Goal: Task Accomplishment & Management: Manage account settings

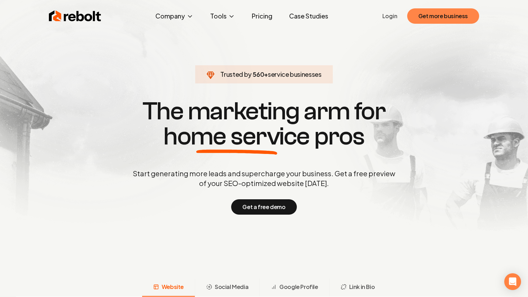
click at [430, 10] on button "Get more business" at bounding box center [443, 15] width 72 height 15
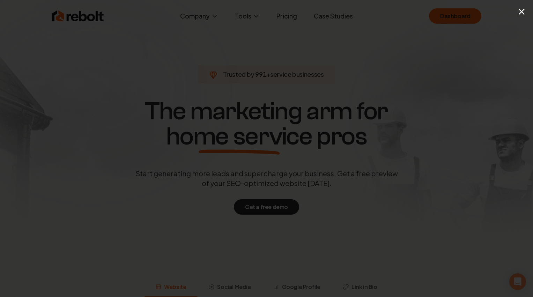
drag, startPoint x: 465, startPoint y: 53, endPoint x: 501, endPoint y: 13, distance: 53.4
click at [466, 52] on div "×" at bounding box center [266, 148] width 533 height 297
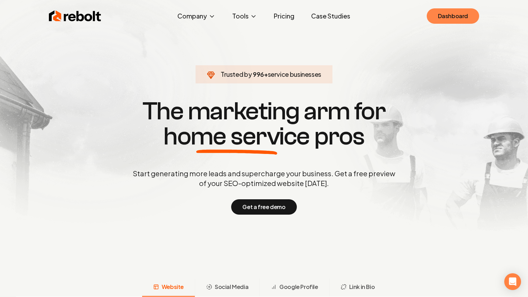
click at [465, 19] on link "Dashboard" at bounding box center [453, 15] width 52 height 15
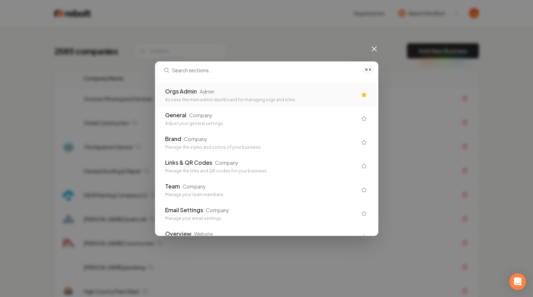
click at [304, 99] on div "Access the main admin dashboard for managing orgs and sites" at bounding box center [261, 100] width 192 height 6
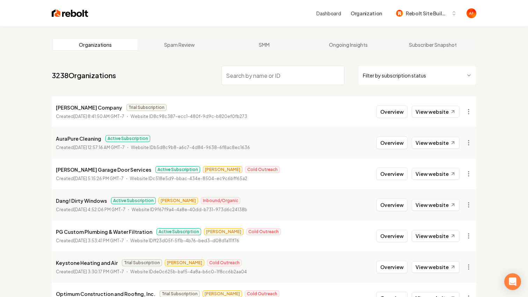
click at [294, 71] on input "search" at bounding box center [282, 76] width 123 height 20
type input "m"
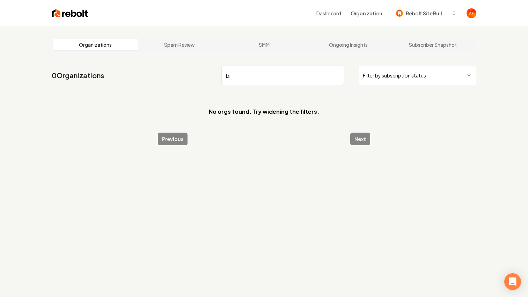
type input "b"
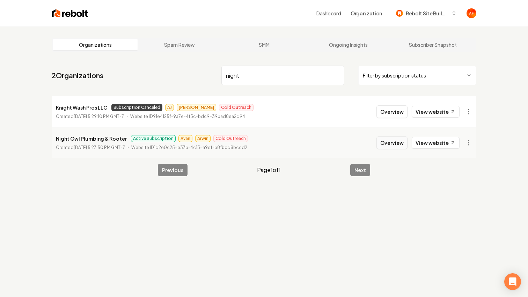
type input "night"
click at [393, 146] on button "Overview" at bounding box center [392, 143] width 31 height 13
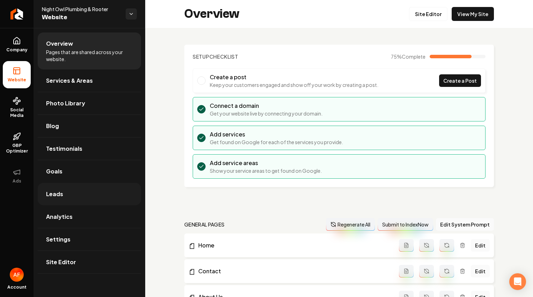
click at [61, 191] on span "Leads" at bounding box center [54, 194] width 17 height 8
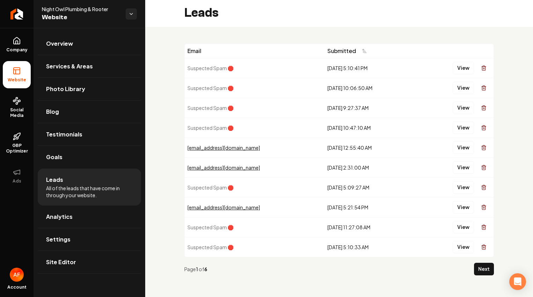
scroll to position [2, 0]
click at [464, 150] on button "View" at bounding box center [463, 147] width 21 height 13
click at [458, 163] on button "View" at bounding box center [463, 167] width 21 height 13
click at [482, 268] on button "Next" at bounding box center [484, 268] width 20 height 13
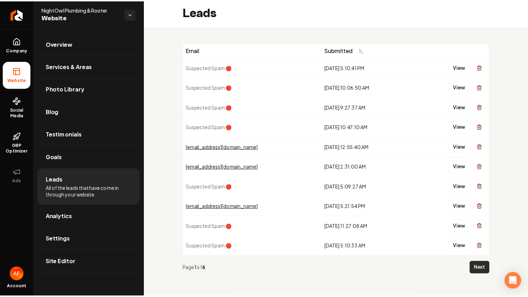
scroll to position [0, 0]
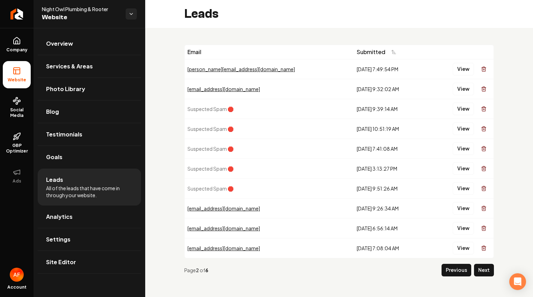
click at [461, 62] on div "View" at bounding box center [461, 69] width 60 height 14
click at [459, 65] on button "View" at bounding box center [463, 69] width 21 height 13
click at [458, 84] on button "View" at bounding box center [463, 89] width 21 height 13
click at [455, 207] on button "View" at bounding box center [463, 208] width 21 height 13
click at [455, 220] on td "View" at bounding box center [461, 228] width 65 height 20
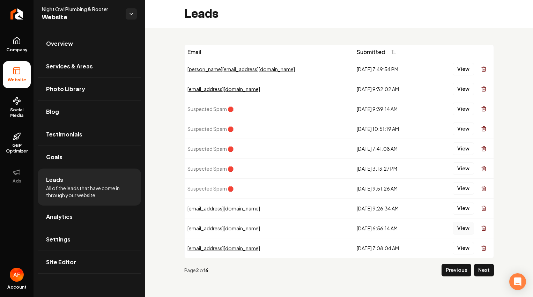
click at [456, 224] on button "View" at bounding box center [463, 228] width 21 height 13
click at [474, 266] on button "Next" at bounding box center [484, 270] width 20 height 13
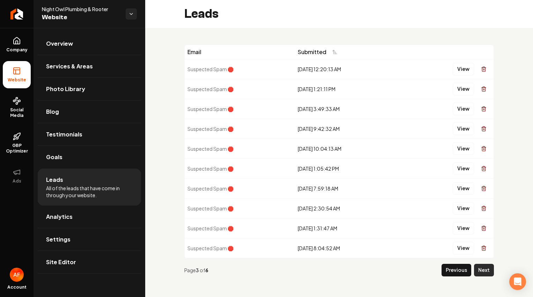
click at [480, 270] on button "Next" at bounding box center [484, 270] width 20 height 13
click at [18, 4] on link "Return to dashboard" at bounding box center [17, 14] width 34 height 28
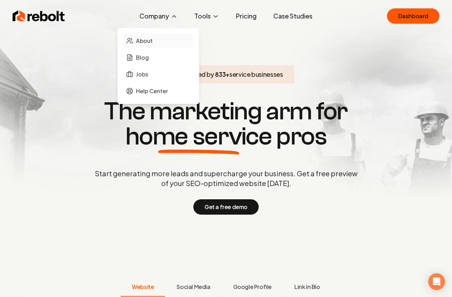
click at [151, 40] on span "About" at bounding box center [144, 41] width 17 height 8
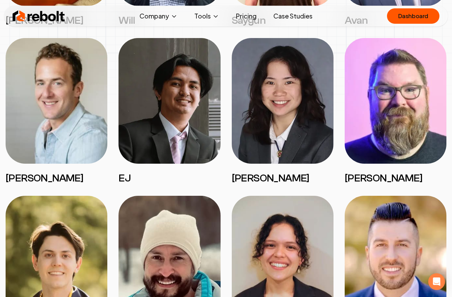
scroll to position [956, 0]
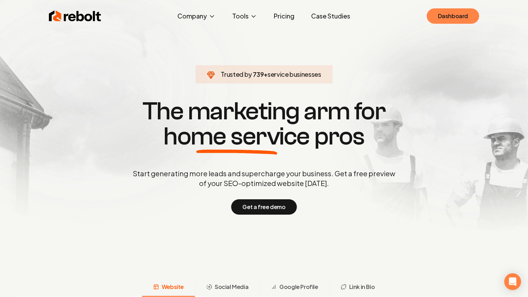
click at [448, 16] on link "Dashboard" at bounding box center [453, 15] width 52 height 15
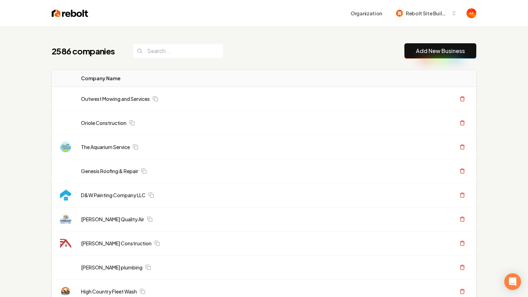
click at [275, 46] on div "2586 companies Add New Business" at bounding box center [264, 50] width 425 height 15
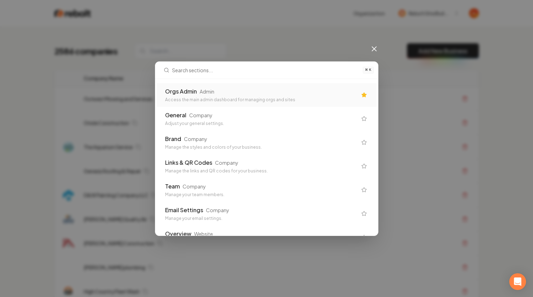
click at [250, 97] on div "Access the main admin dashboard for managing orgs and sites" at bounding box center [261, 100] width 192 height 6
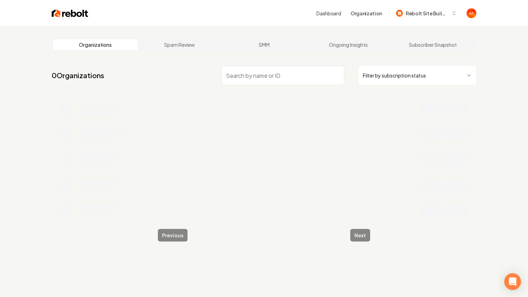
click at [241, 75] on input "search" at bounding box center [282, 76] width 123 height 20
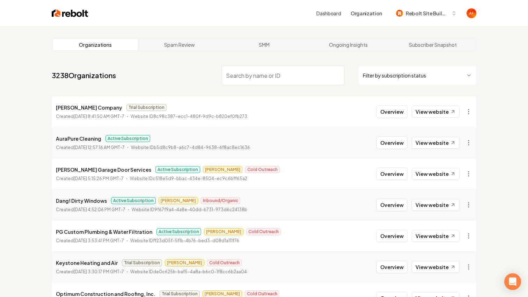
click at [54, 8] on div "Dashboard Organization Rebolt Site Builder" at bounding box center [264, 13] width 447 height 27
click at [55, 9] on img at bounding box center [70, 13] width 37 height 10
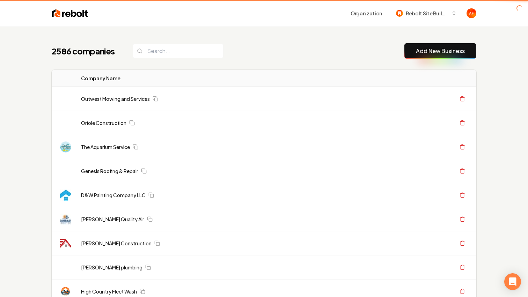
click at [250, 77] on th "Company Name" at bounding box center [221, 78] width 293 height 17
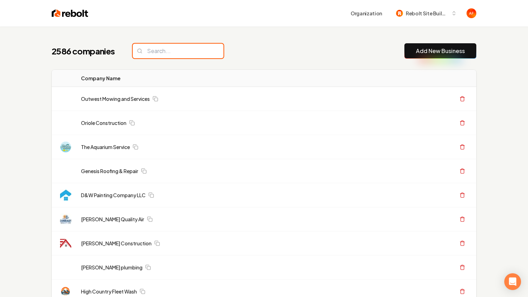
click at [191, 52] on input "search" at bounding box center [178, 51] width 91 height 15
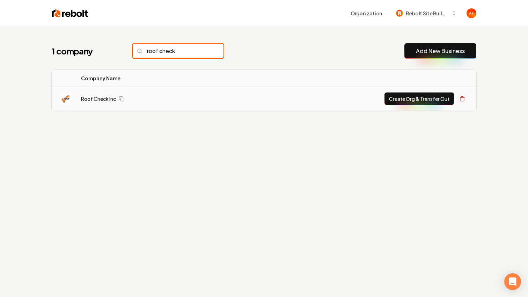
type input "roof check"
click at [408, 95] on button "Create Org & Transfer Out" at bounding box center [420, 99] width 70 height 13
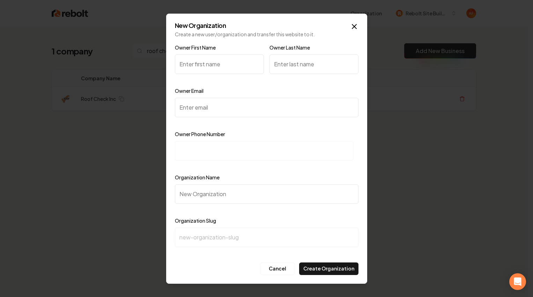
click at [211, 149] on input at bounding box center [264, 151] width 179 height 20
click at [193, 149] on input at bounding box center [264, 151] width 179 height 20
paste input "+1 (303) 591-3404"
type input "+1 (303) 591-3404"
click at [193, 103] on input "Owner Email" at bounding box center [267, 108] width 184 height 20
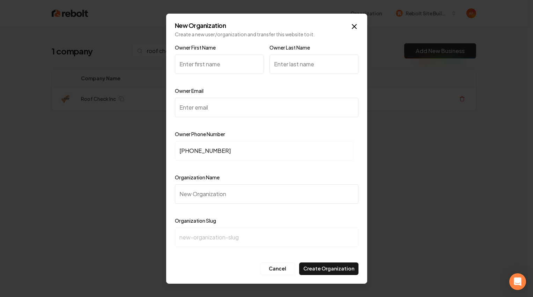
paste input "chris@checkmyroof.com"
type input "chris@checkmyroof.com"
click at [206, 60] on input "Owner First Name" at bounding box center [219, 64] width 89 height 20
type input "Tina"
click at [302, 59] on input "Owner Last Name" at bounding box center [314, 64] width 89 height 20
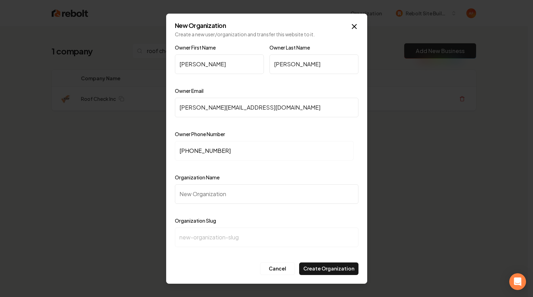
type input "Cain"
click at [268, 190] on input "Organization Name" at bounding box center [267, 194] width 184 height 20
click at [198, 197] on input "Organization Name" at bounding box center [267, 194] width 184 height 20
paste input "Roof Check Inc Check"
type input "Roof Check Inc Check"
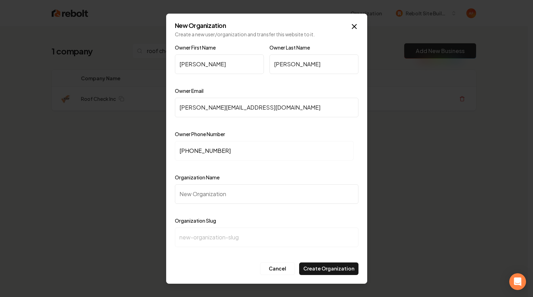
type input "roof-check-inc-check"
drag, startPoint x: 244, startPoint y: 195, endPoint x: 221, endPoint y: 192, distance: 22.9
click at [221, 192] on input "Roof Check Inc Check" at bounding box center [267, 194] width 184 height 20
type input "Roof Check Inc"
type input "roof-check-inc"
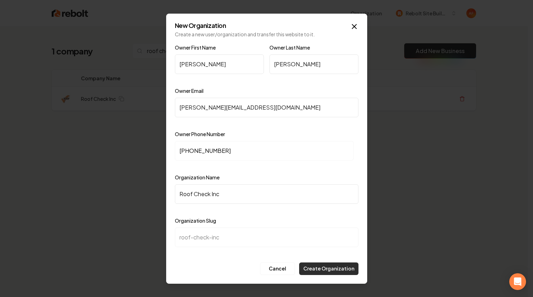
type input "Roof Check Inc"
click at [319, 264] on button "Create Organization" at bounding box center [328, 269] width 59 height 13
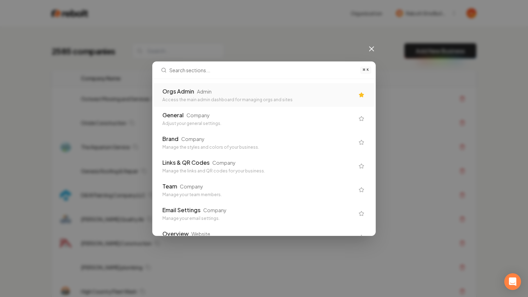
click at [246, 93] on div "Orgs Admin Admin" at bounding box center [258, 91] width 192 height 8
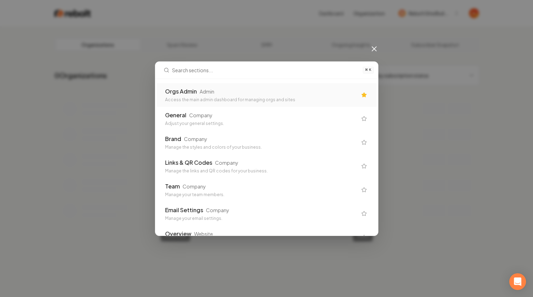
click at [245, 94] on div "Orgs Admin Admin" at bounding box center [261, 91] width 192 height 8
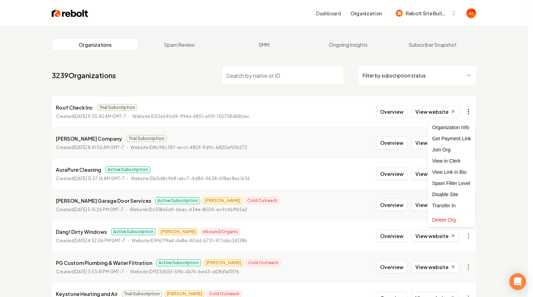
click at [470, 111] on html "Dashboard Organization Rebolt Site Builder Organizations Spam Review SMM Ongoin…" at bounding box center [266, 148] width 533 height 297
click at [455, 136] on div "Get Payment Link" at bounding box center [452, 138] width 44 height 11
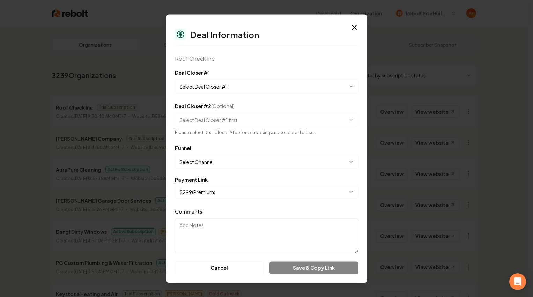
click at [214, 88] on body "Dashboard Organization Rebolt Site Builder Organizations Spam Review SMM Ongoin…" at bounding box center [264, 148] width 528 height 297
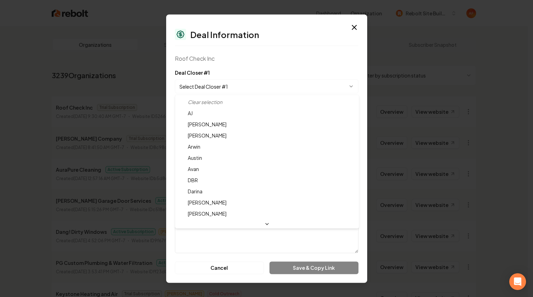
select select "**********"
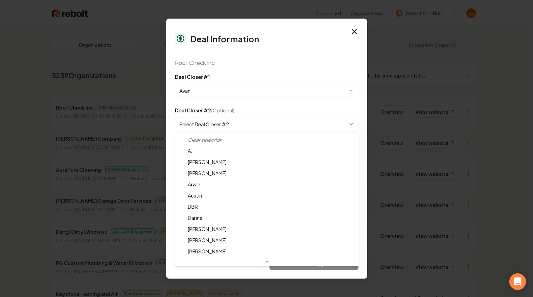
click at [195, 121] on body "Dashboard Organization Rebolt Site Builder Organizations Spam Review SMM Ongoin…" at bounding box center [264, 148] width 528 height 297
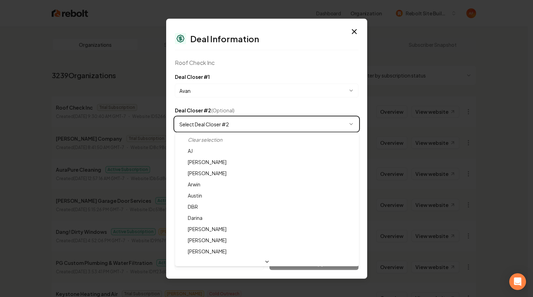
click at [195, 121] on body "Dashboard Organization Rebolt Site Builder Organizations Spam Review SMM Ongoin…" at bounding box center [264, 148] width 528 height 297
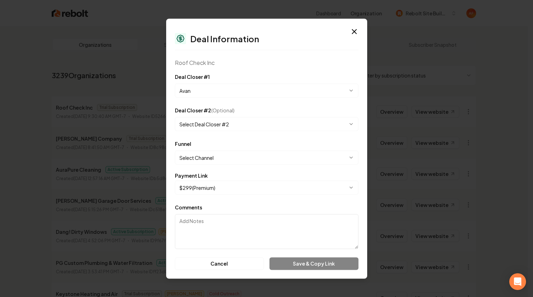
click at [201, 157] on body "Dashboard Organization Rebolt Site Builder Organizations Spam Review SMM Ongoin…" at bounding box center [264, 148] width 528 height 297
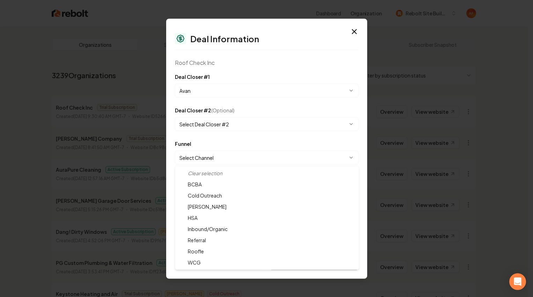
select select "**********"
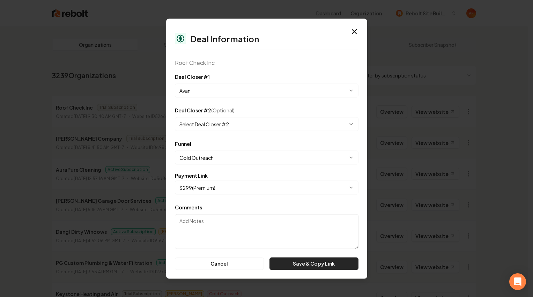
click at [303, 265] on button "Save & Copy Link" at bounding box center [314, 263] width 89 height 13
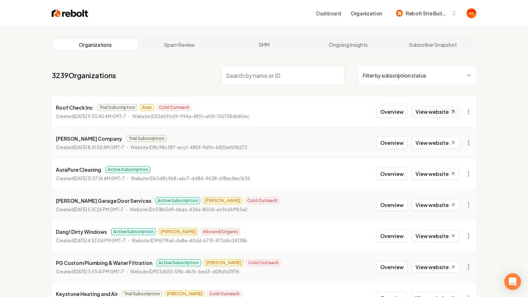
click at [429, 110] on link "View website" at bounding box center [436, 112] width 48 height 12
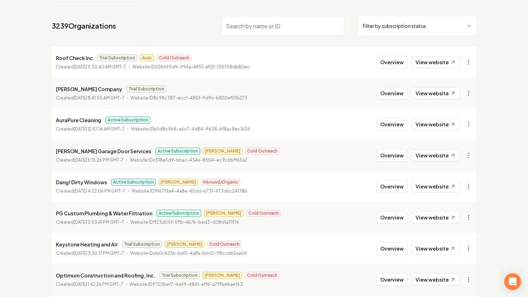
scroll to position [139, 0]
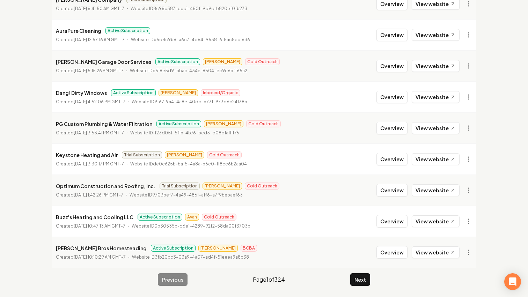
click at [356, 274] on button "Next" at bounding box center [360, 280] width 20 height 13
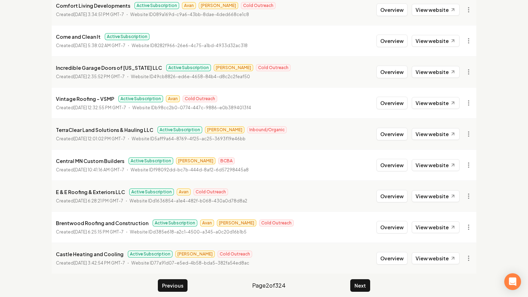
scroll to position [139, 0]
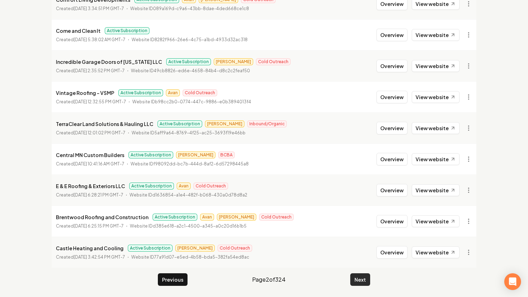
click at [356, 278] on button "Next" at bounding box center [360, 280] width 20 height 13
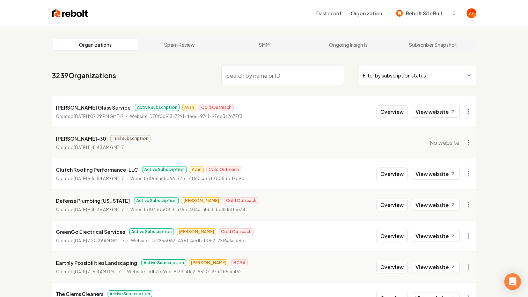
click at [163, 80] on nav "3239 Organizations Filter by subscription status" at bounding box center [264, 78] width 425 height 31
click at [426, 176] on link "View website" at bounding box center [436, 174] width 48 height 12
click at [441, 109] on link "View website" at bounding box center [436, 112] width 48 height 12
click at [431, 114] on link "View website" at bounding box center [436, 112] width 48 height 12
click at [253, 72] on input "search" at bounding box center [282, 76] width 123 height 20
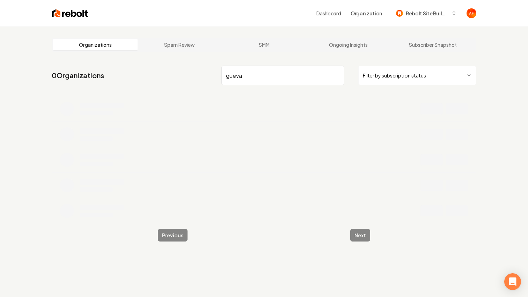
type input "gueva"
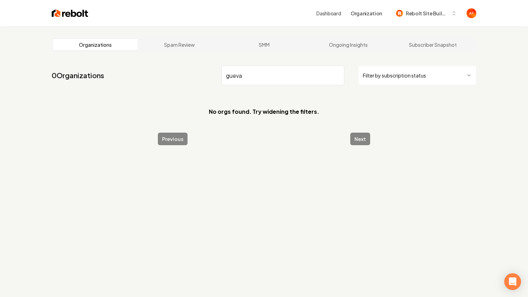
click at [70, 12] on img at bounding box center [70, 13] width 37 height 10
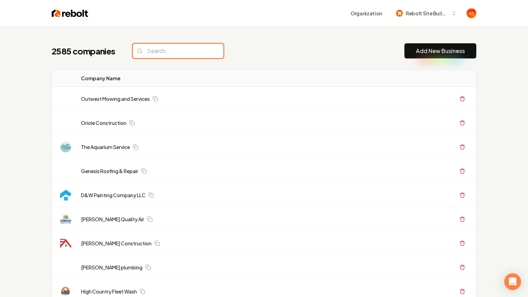
click at [174, 55] on input "search" at bounding box center [178, 51] width 91 height 15
click at [170, 50] on input "search" at bounding box center [178, 51] width 91 height 15
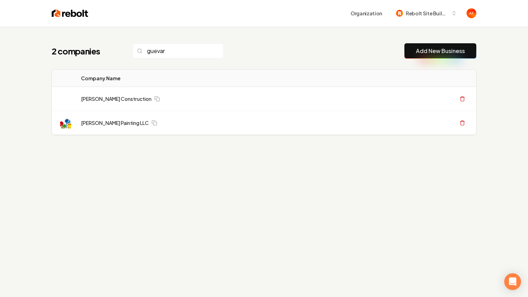
click at [56, 20] on div "Organization Rebolt Site Builder" at bounding box center [264, 13] width 447 height 27
click at [61, 11] on img at bounding box center [70, 13] width 37 height 10
click at [172, 59] on div "2 companies guevar Add New Business Logo Company Name Actions Guevara Construct…" at bounding box center [264, 103] width 447 height 153
click at [176, 47] on input "guevar" at bounding box center [178, 51] width 91 height 15
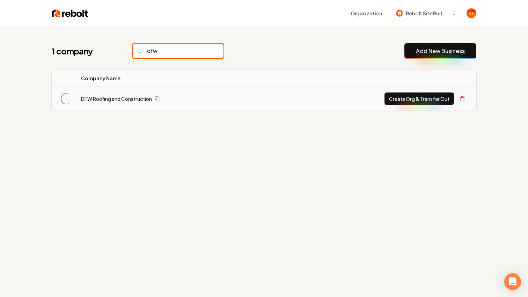
type input "dfw"
click at [397, 102] on button "Create Org & Transfer Out" at bounding box center [420, 99] width 70 height 13
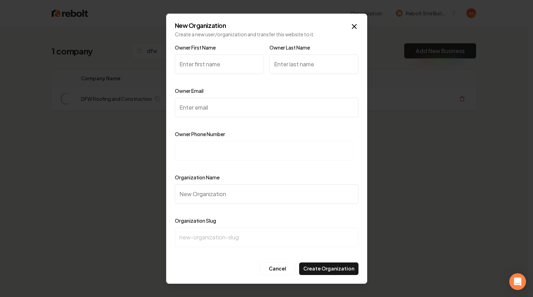
click at [193, 107] on input "Owner Email" at bounding box center [267, 108] width 184 height 20
paste input "christy@dfwroofingandconstruction.com"
type input "christy@dfwroofingandconstruction.com"
click at [189, 56] on input "Owner First Name" at bounding box center [219, 64] width 89 height 20
click at [200, 148] on input at bounding box center [264, 151] width 179 height 20
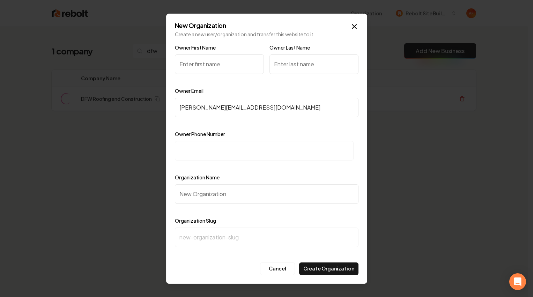
paste input "+1 (214) 757-9586"
type input "+1 (214) 757-9586"
click at [201, 197] on input "Organization Name" at bounding box center [267, 194] width 184 height 20
paste input "Dfw Roofing And Construction Roofing"
type input "Dfw Roofing And Construction Roofing"
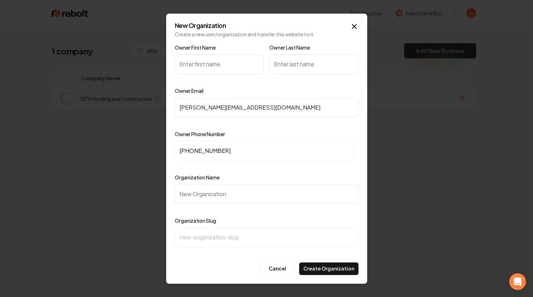
type input "dfw-roofing-and-construction-roofing"
drag, startPoint x: 302, startPoint y: 195, endPoint x: 260, endPoint y: 192, distance: 42.7
click at [260, 192] on input "Dfw Roofing And Construction Roofing" at bounding box center [267, 194] width 184 height 20
type input "Dfw Roofing And Construction"
type input "dfw-roofing-and-construction"
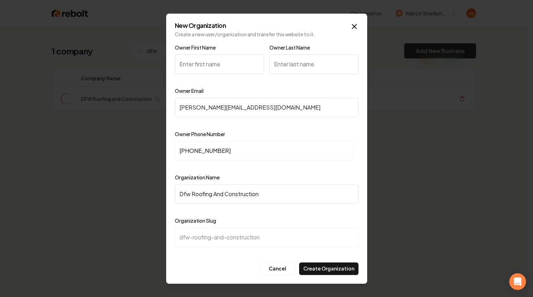
type input "Dfw Roofing And Construction"
click at [201, 63] on input "Owner First Name" at bounding box center [219, 64] width 89 height 20
type input "Christy"
click at [305, 60] on input "Owner Last Name" at bounding box center [314, 64] width 89 height 20
type input "Gladu"
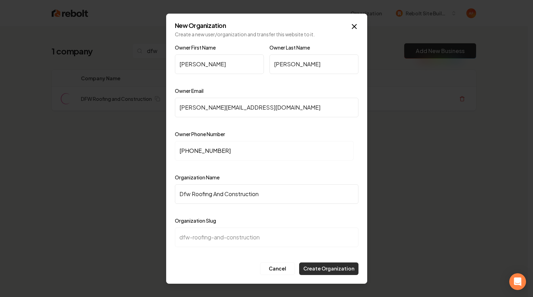
click at [333, 266] on button "Create Organization" at bounding box center [328, 269] width 59 height 13
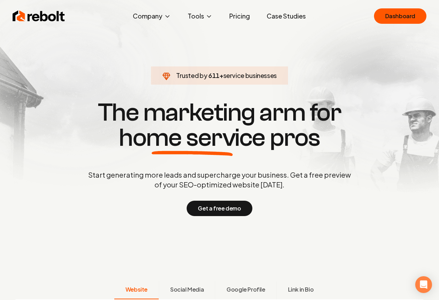
click at [230, 18] on link "Pricing" at bounding box center [240, 16] width 32 height 14
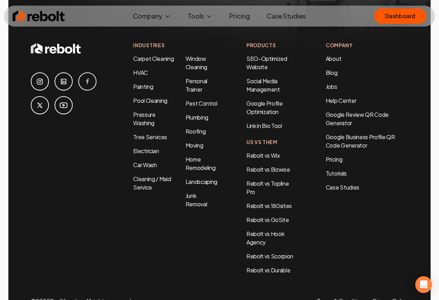
scroll to position [1565, 0]
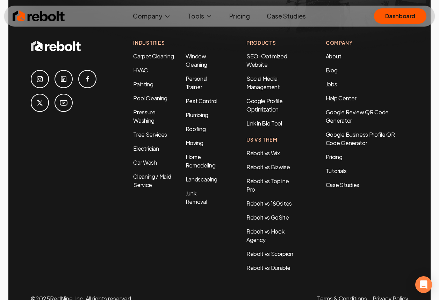
click at [265, 149] on ul "Rebolt vs Wix Rebolt vs Bizwise Rebolt vs Topline Pro Rebolt vs 180sites Rebolt…" at bounding box center [271, 210] width 51 height 123
click at [266, 163] on link "Rebolt vs Bizwise" at bounding box center [268, 166] width 44 height 7
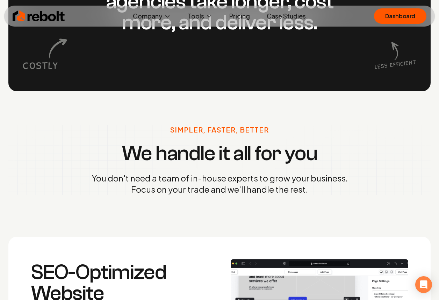
scroll to position [445, 0]
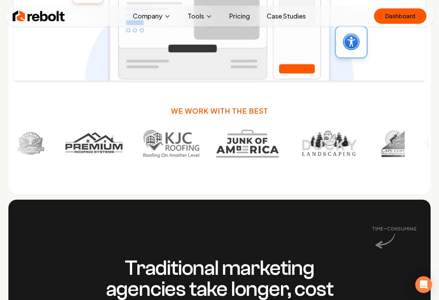
click at [216, 147] on img at bounding box center [247, 144] width 63 height 28
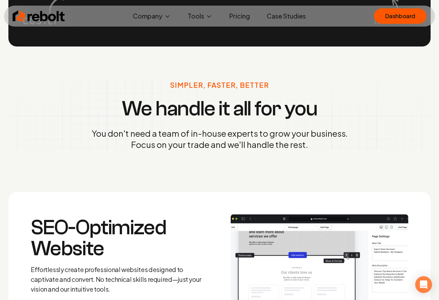
scroll to position [1033, 0]
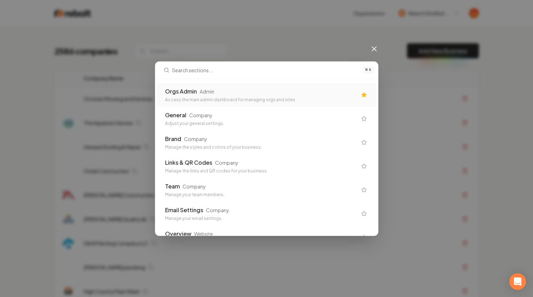
click at [229, 97] on div "Access the main admin dashboard for managing orgs and sites" at bounding box center [261, 100] width 192 height 6
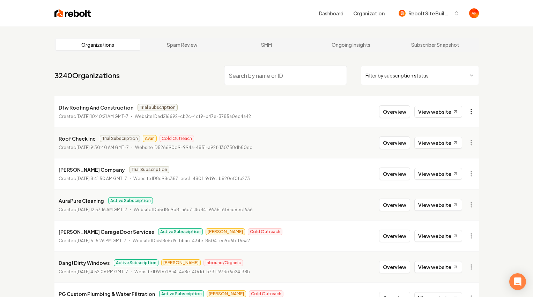
click at [471, 111] on html "Dashboard Organization Rebolt Site Builder Organizations Spam Review SMM Ongoin…" at bounding box center [266, 148] width 533 height 297
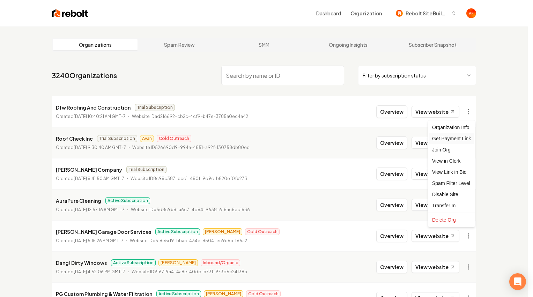
click at [448, 138] on div "Get Payment Link" at bounding box center [452, 138] width 44 height 11
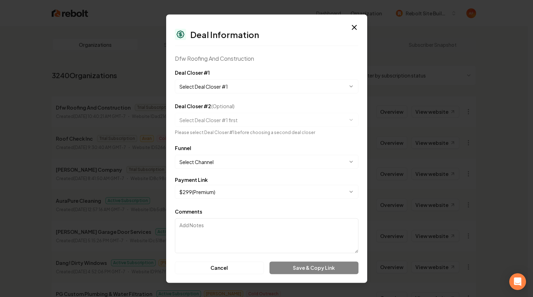
click at [293, 96] on form "**********" at bounding box center [267, 171] width 184 height 206
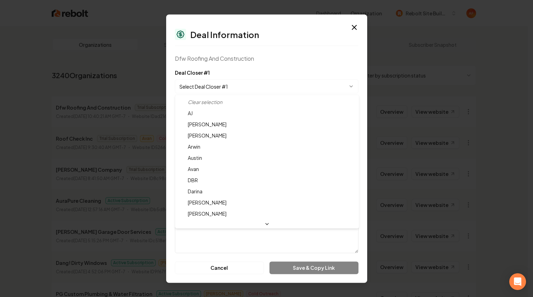
click at [284, 86] on body "Dashboard Organization Rebolt Site Builder Organizations Spam Review SMM Ongoin…" at bounding box center [264, 148] width 528 height 297
select select "**********"
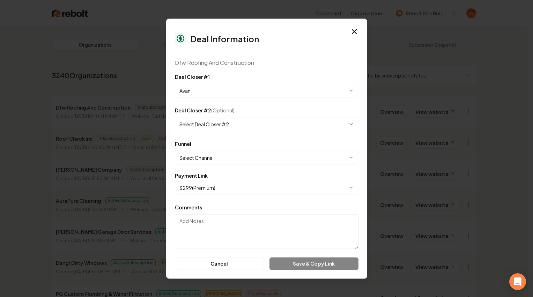
click at [206, 159] on body "Dashboard Organization Rebolt Site Builder Organizations Spam Review SMM Ongoin…" at bounding box center [264, 148] width 528 height 297
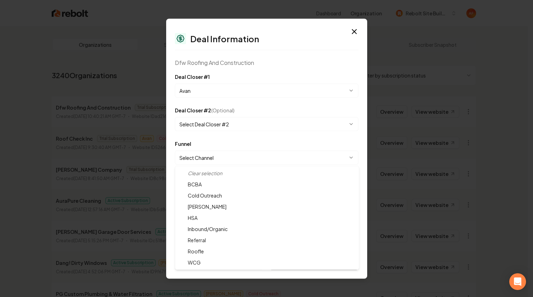
select select "**********"
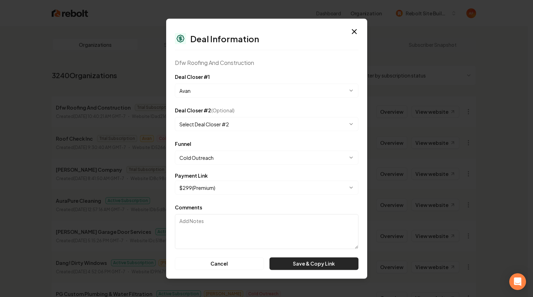
click at [301, 264] on button "Save & Copy Link" at bounding box center [314, 263] width 89 height 13
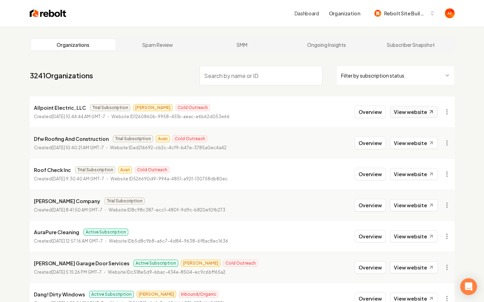
click at [403, 109] on link "View website" at bounding box center [414, 112] width 48 height 12
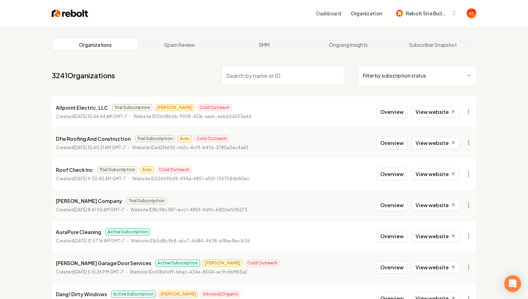
click at [67, 14] on img at bounding box center [70, 13] width 37 height 10
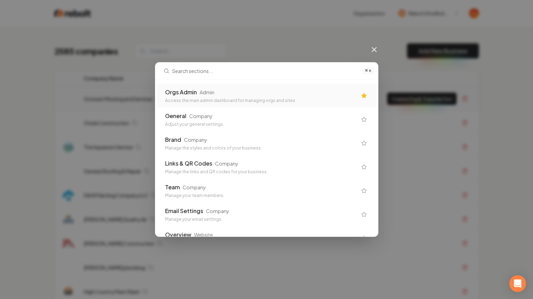
click at [222, 94] on div "Orgs Admin Admin" at bounding box center [261, 92] width 192 height 8
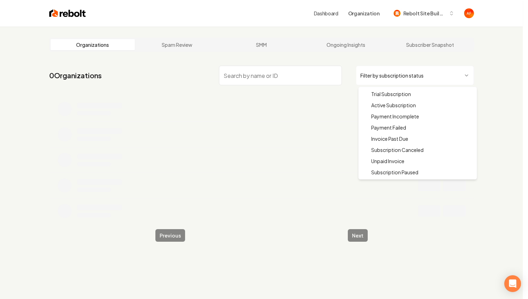
click at [412, 75] on html "Dashboard Organization Rebolt Site Builder Organizations Spam Review SMM Ongoin…" at bounding box center [264, 149] width 528 height 299
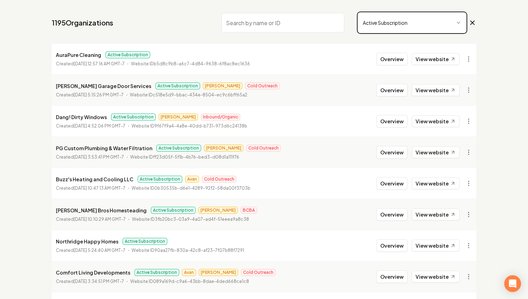
scroll to position [137, 0]
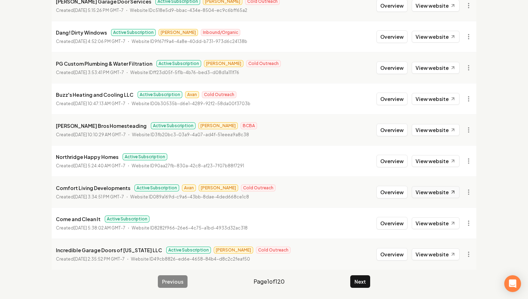
click at [433, 194] on link "View website" at bounding box center [436, 192] width 48 height 12
click at [362, 278] on button "Next" at bounding box center [360, 281] width 20 height 13
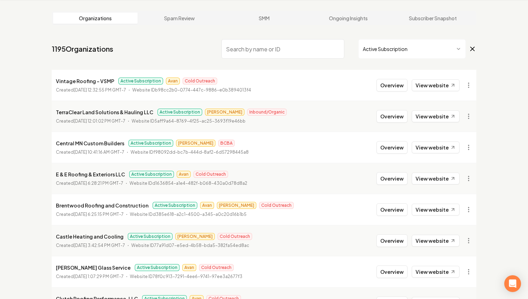
scroll to position [137, 0]
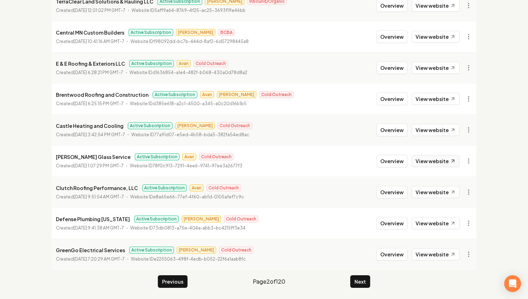
click at [428, 161] on link "View website" at bounding box center [436, 161] width 48 height 12
click at [421, 253] on link "View website" at bounding box center [436, 254] width 48 height 12
click at [365, 281] on button "Next" at bounding box center [360, 281] width 20 height 13
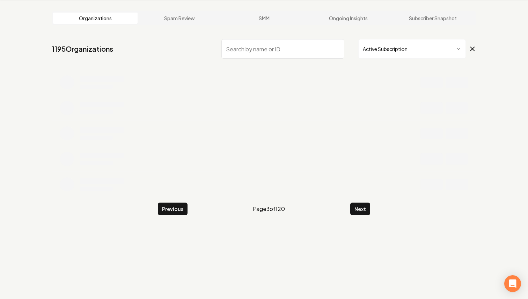
scroll to position [137, 0]
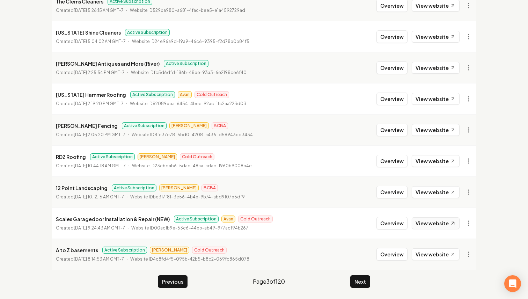
click at [429, 228] on link "View website" at bounding box center [436, 223] width 48 height 12
click at [389, 226] on button "Overview" at bounding box center [392, 223] width 31 height 13
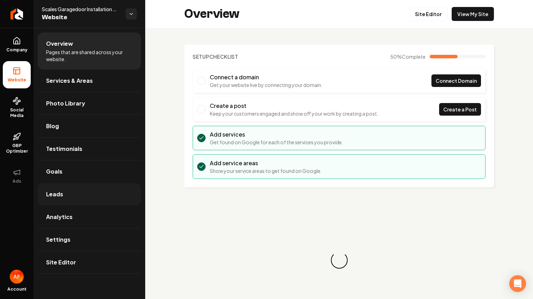
click at [64, 189] on link "Leads" at bounding box center [89, 194] width 103 height 22
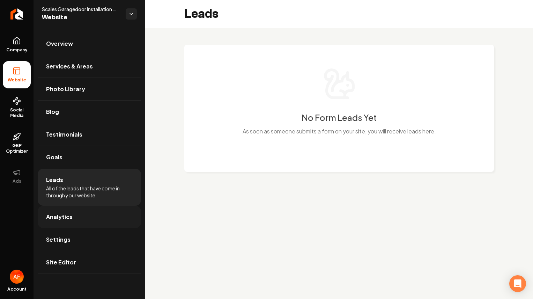
click at [77, 211] on link "Analytics" at bounding box center [89, 217] width 103 height 22
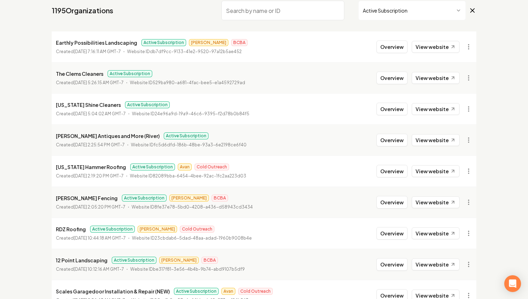
scroll to position [68, 0]
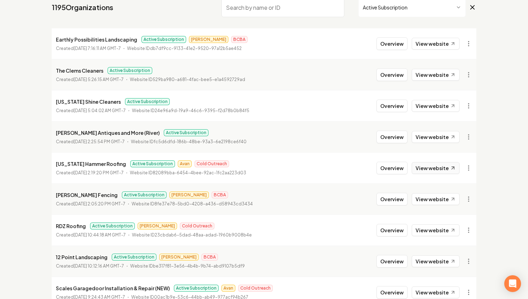
click at [439, 168] on link "View website" at bounding box center [436, 168] width 48 height 12
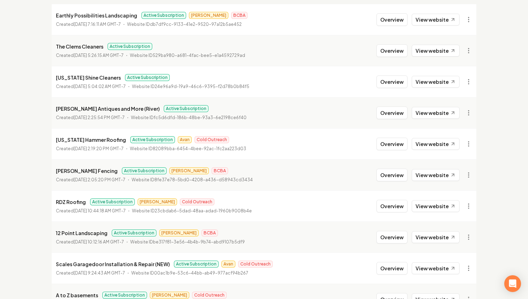
scroll to position [137, 0]
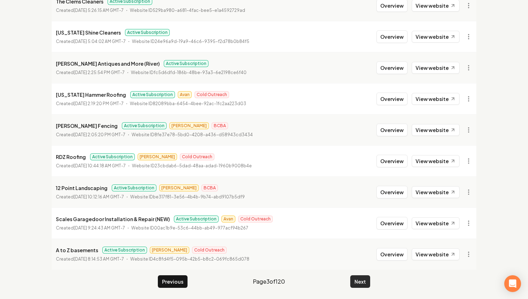
click at [365, 282] on button "Next" at bounding box center [360, 281] width 20 height 13
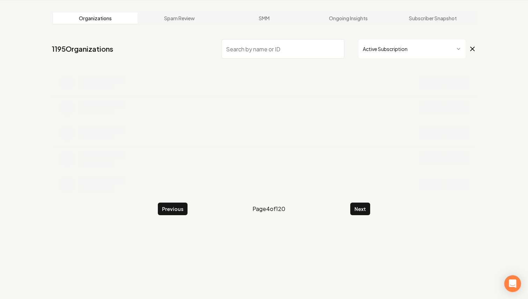
scroll to position [137, 0]
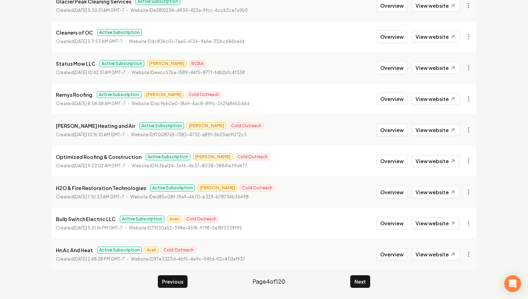
click at [389, 251] on button "Overview" at bounding box center [392, 254] width 31 height 13
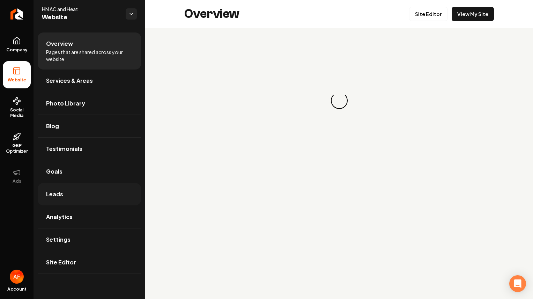
click at [88, 197] on link "Leads" at bounding box center [89, 194] width 103 height 22
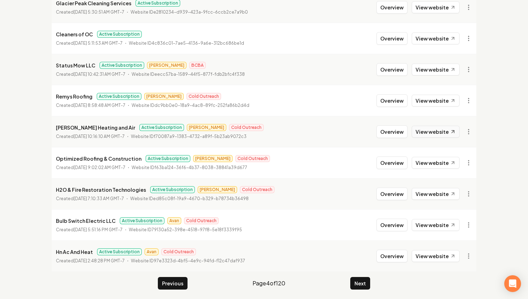
scroll to position [137, 0]
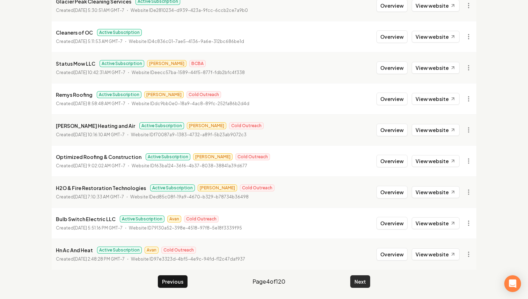
click at [355, 279] on button "Next" at bounding box center [360, 281] width 20 height 13
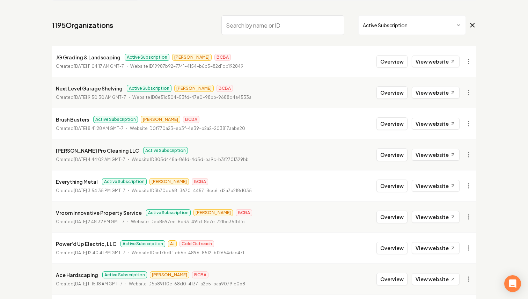
scroll to position [137, 0]
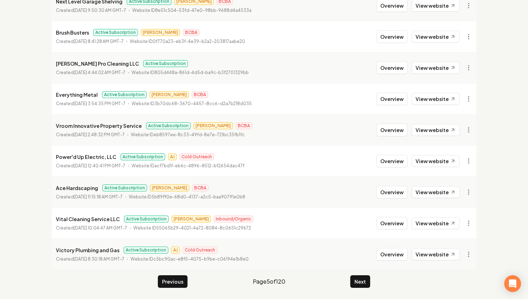
click at [357, 275] on main "Organizations Spam Review SMM Ongoing Insights Subscriber Snapshot 1195 Organiz…" at bounding box center [264, 94] width 447 height 410
click at [357, 278] on button "Next" at bounding box center [360, 281] width 20 height 13
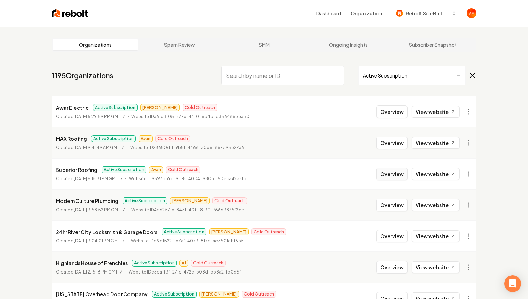
click at [405, 175] on button "Overview" at bounding box center [392, 174] width 31 height 13
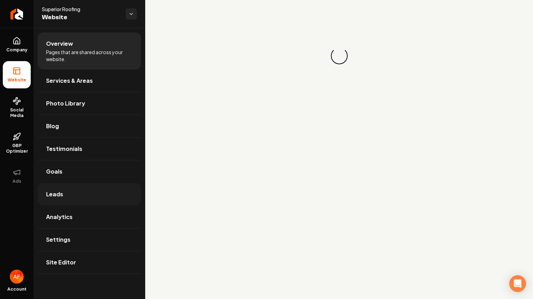
click at [93, 184] on link "Leads" at bounding box center [89, 194] width 103 height 22
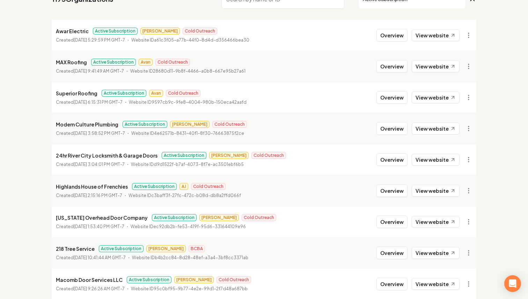
scroll to position [80, 0]
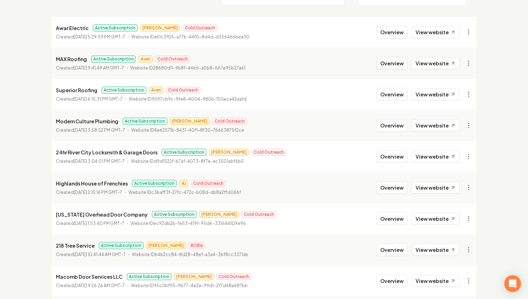
click at [388, 64] on button "Overview" at bounding box center [392, 63] width 31 height 13
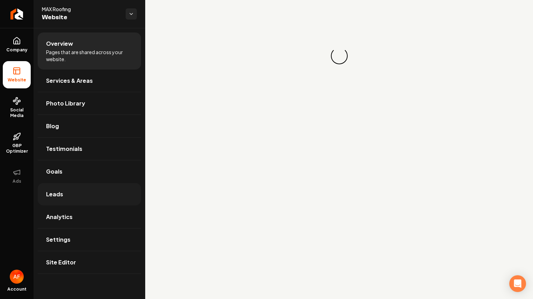
click at [90, 192] on link "Leads" at bounding box center [89, 194] width 103 height 22
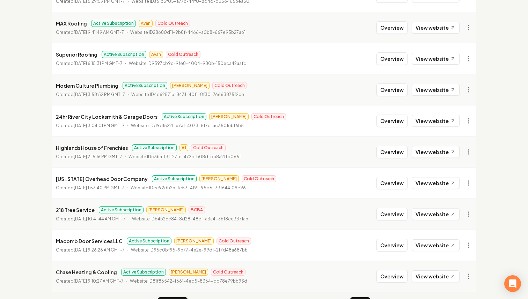
scroll to position [137, 0]
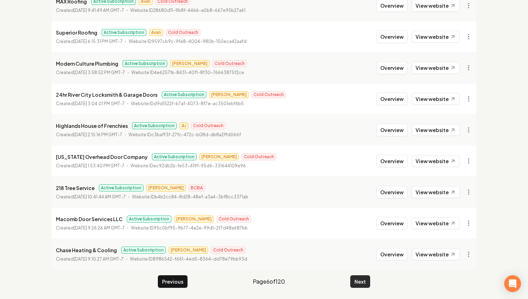
click at [355, 287] on button "Next" at bounding box center [360, 281] width 20 height 13
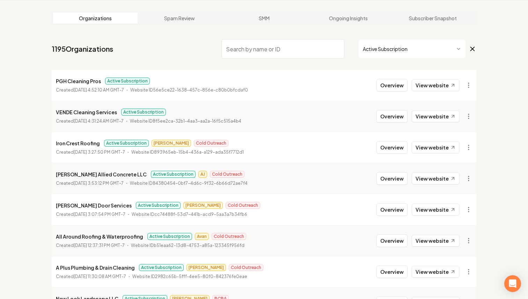
scroll to position [137, 0]
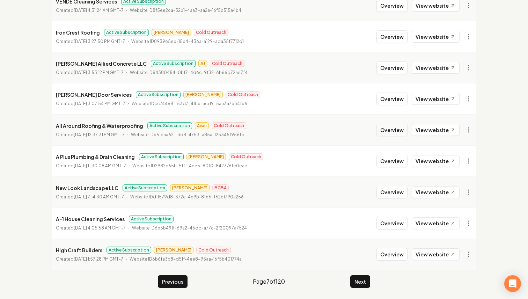
click at [400, 131] on button "Overview" at bounding box center [392, 130] width 31 height 13
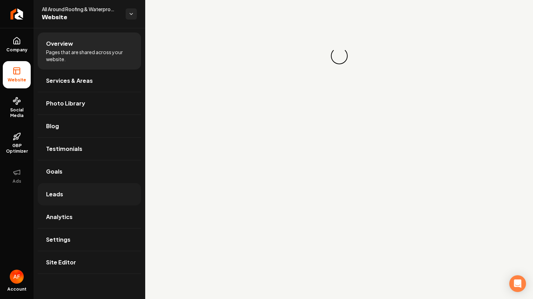
click at [83, 202] on link "Leads" at bounding box center [89, 194] width 103 height 22
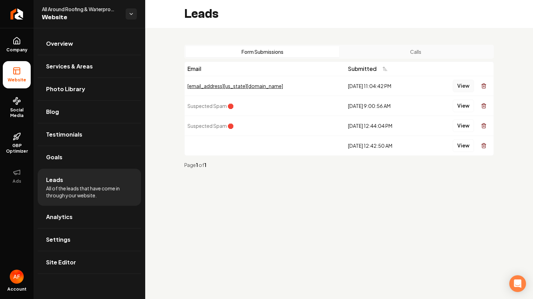
click at [458, 89] on button "View" at bounding box center [463, 86] width 21 height 13
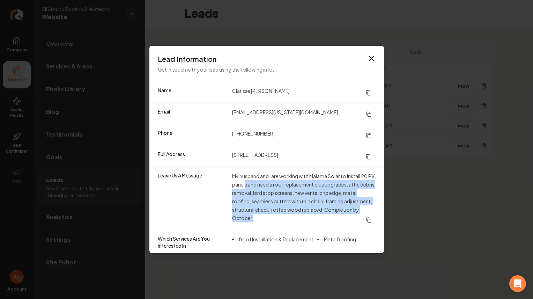
drag, startPoint x: 253, startPoint y: 188, endPoint x: 319, endPoint y: 225, distance: 75.8
click at [319, 226] on dd "My husband and I are working with Malama Solar to install 20 PV panels and need…" at bounding box center [304, 199] width 144 height 54
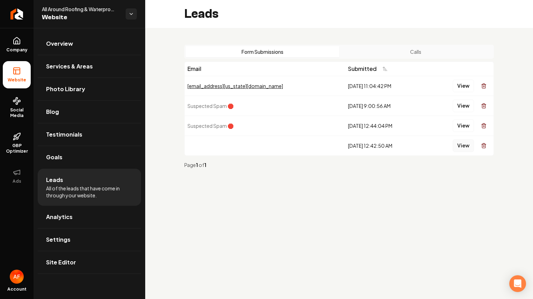
click at [461, 144] on button "View" at bounding box center [463, 145] width 21 height 13
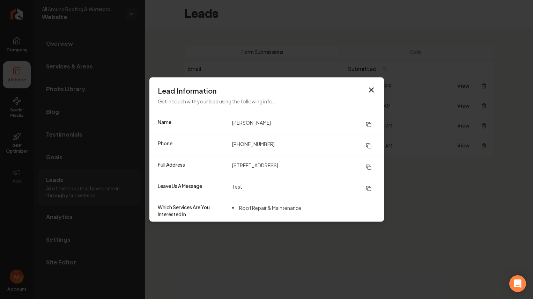
drag, startPoint x: 431, startPoint y: 171, endPoint x: 366, endPoint y: 161, distance: 65.0
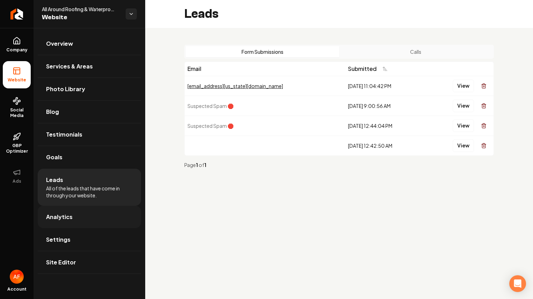
click at [80, 213] on link "Analytics" at bounding box center [89, 217] width 103 height 22
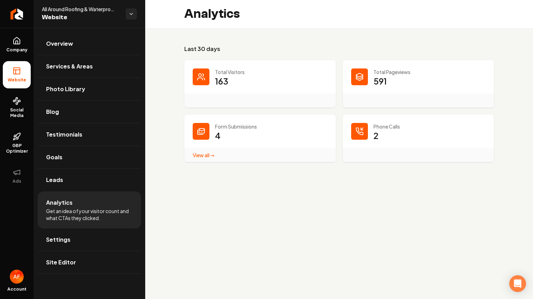
click at [205, 154] on link "View all → Form Submissions stats" at bounding box center [204, 155] width 22 height 6
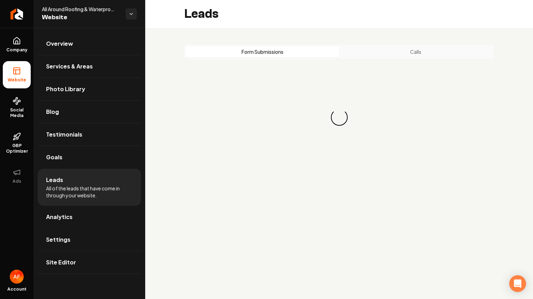
click at [417, 52] on button "Calls" at bounding box center [417, 51] width 154 height 11
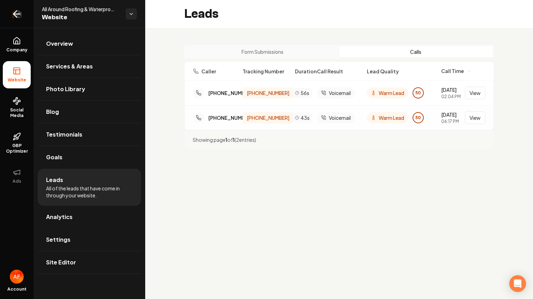
click at [14, 17] on icon "Return to dashboard" at bounding box center [16, 13] width 11 height 11
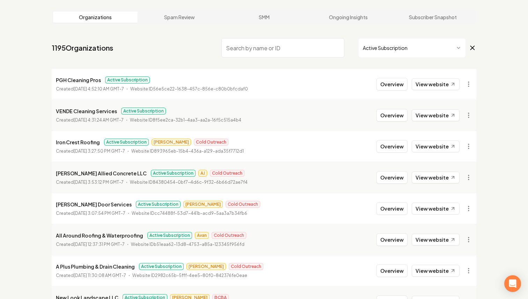
scroll to position [137, 0]
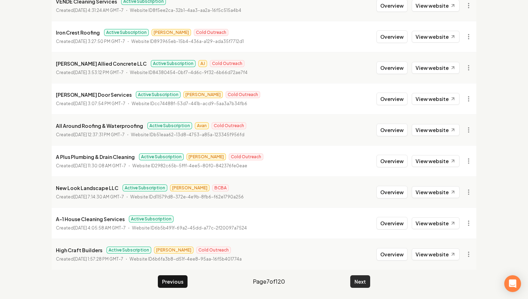
click at [363, 278] on button "Next" at bounding box center [360, 281] width 20 height 13
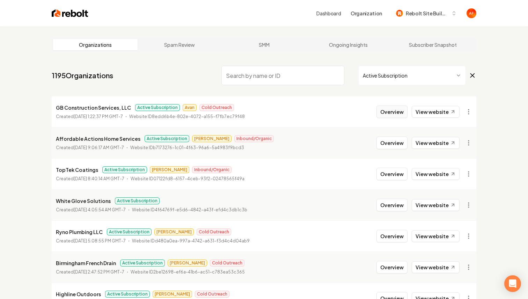
click at [387, 115] on button "Overview" at bounding box center [392, 111] width 31 height 13
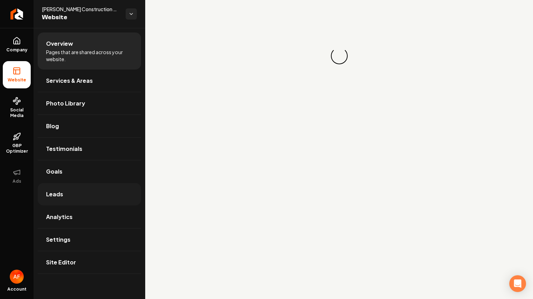
click at [81, 198] on link "Leads" at bounding box center [89, 194] width 103 height 22
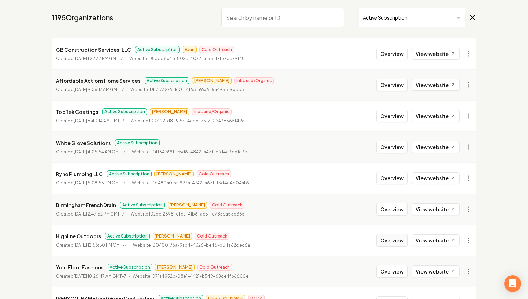
scroll to position [137, 0]
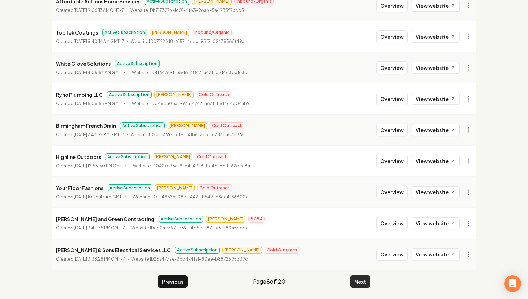
click at [353, 282] on button "Next" at bounding box center [360, 281] width 20 height 13
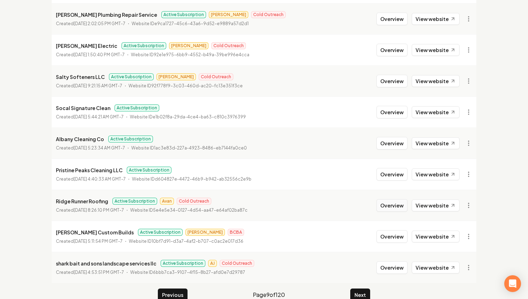
scroll to position [124, 0]
click at [389, 205] on button "Overview" at bounding box center [392, 205] width 31 height 13
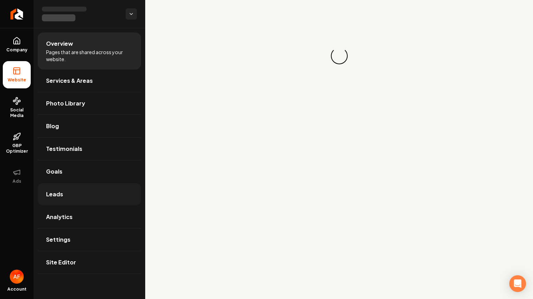
click at [50, 186] on link "Leads" at bounding box center [89, 194] width 103 height 22
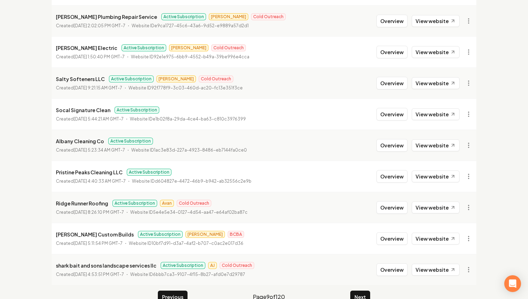
scroll to position [137, 0]
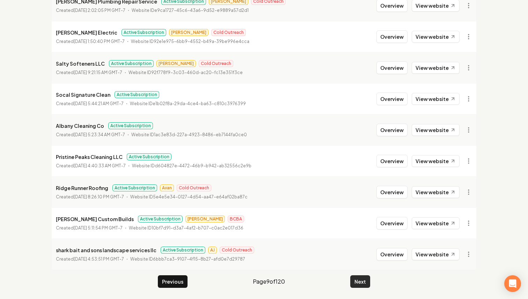
click at [356, 286] on button "Next" at bounding box center [360, 281] width 20 height 13
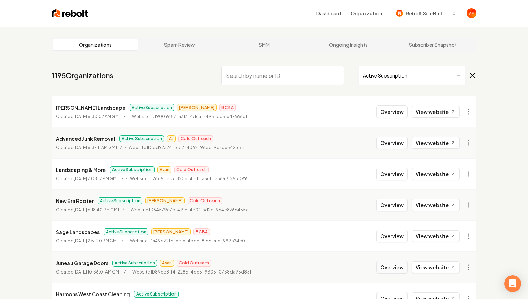
click at [397, 261] on button "Overview" at bounding box center [392, 267] width 31 height 13
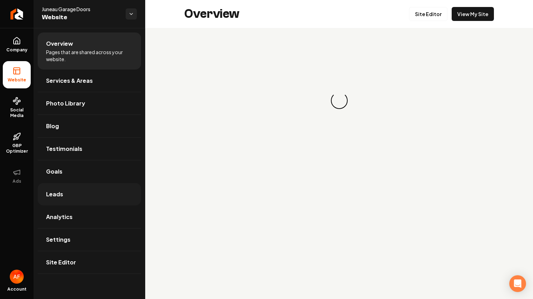
click at [87, 195] on link "Leads" at bounding box center [89, 194] width 103 height 22
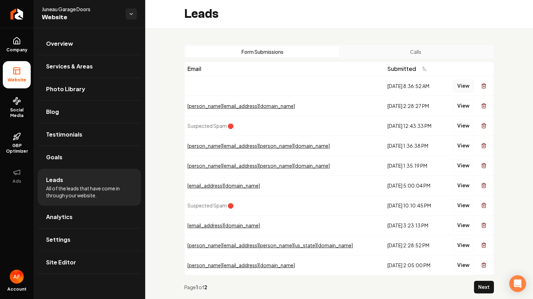
click at [453, 90] on button "View" at bounding box center [463, 86] width 21 height 13
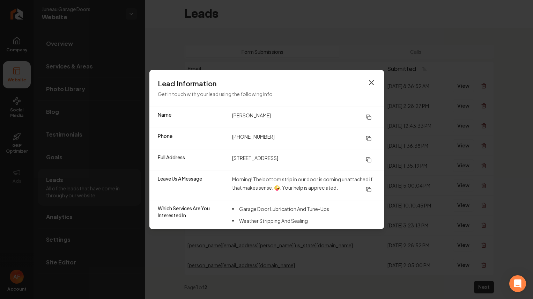
click at [369, 80] on icon "button" at bounding box center [371, 83] width 8 height 8
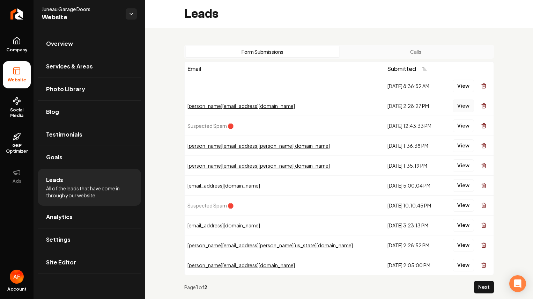
click at [457, 108] on button "View" at bounding box center [463, 106] width 21 height 13
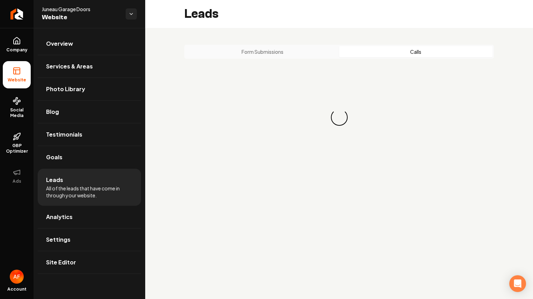
click at [388, 51] on button "Calls" at bounding box center [417, 51] width 154 height 11
click at [298, 54] on button "Form Submissions" at bounding box center [263, 51] width 154 height 11
click at [384, 49] on button "Calls" at bounding box center [417, 51] width 154 height 11
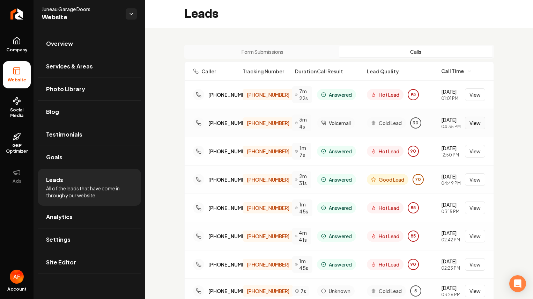
click at [471, 124] on button "View" at bounding box center [475, 123] width 20 height 13
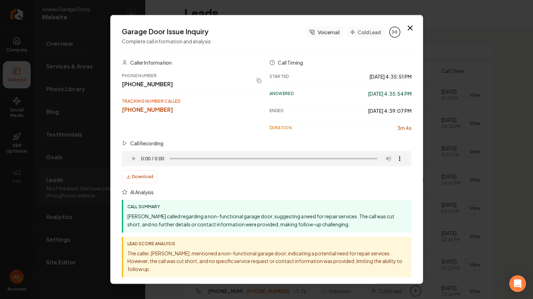
click at [406, 24] on icon "button" at bounding box center [410, 28] width 8 height 8
